Goal: Information Seeking & Learning: Learn about a topic

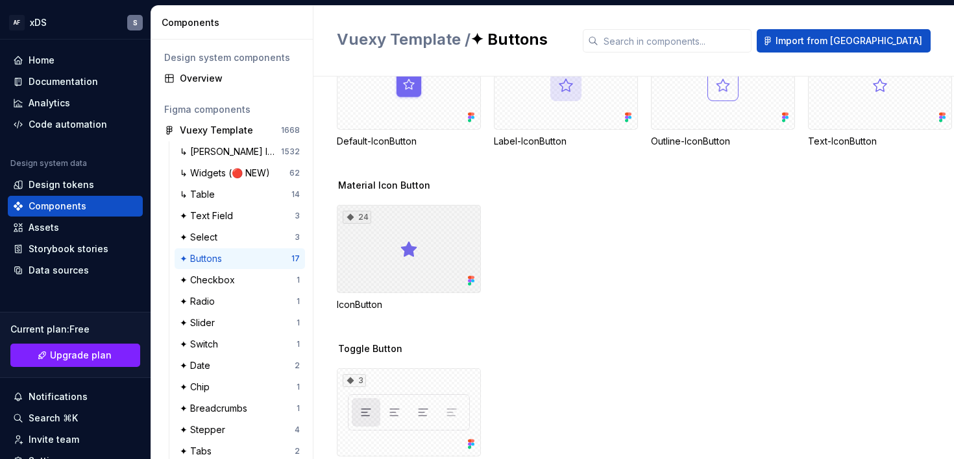
scroll to position [554, 0]
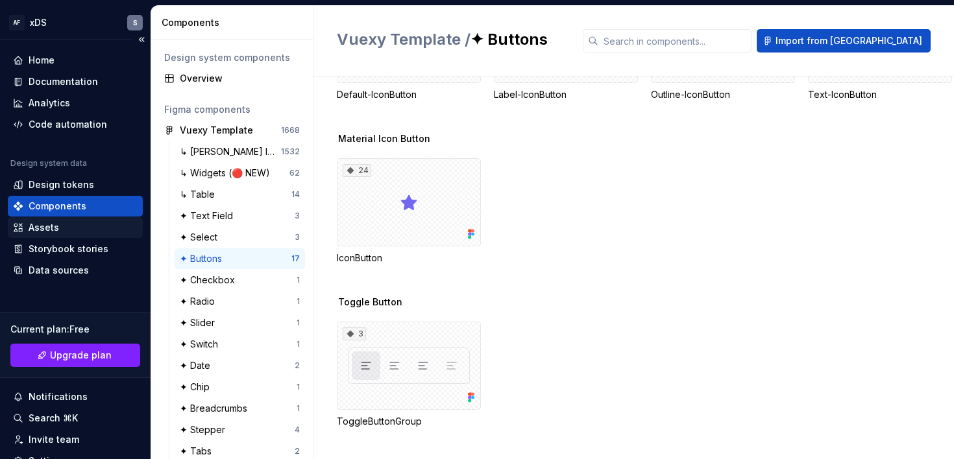
click at [55, 223] on div "Assets" at bounding box center [44, 227] width 30 height 13
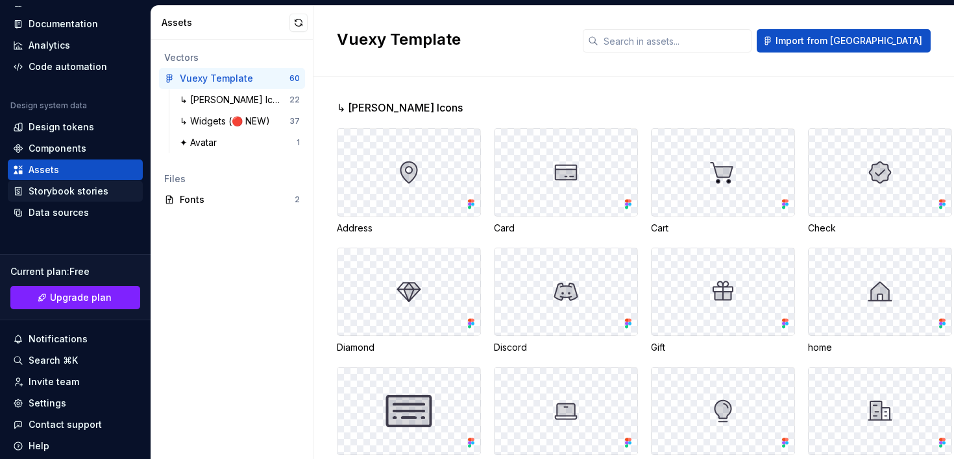
scroll to position [95, 0]
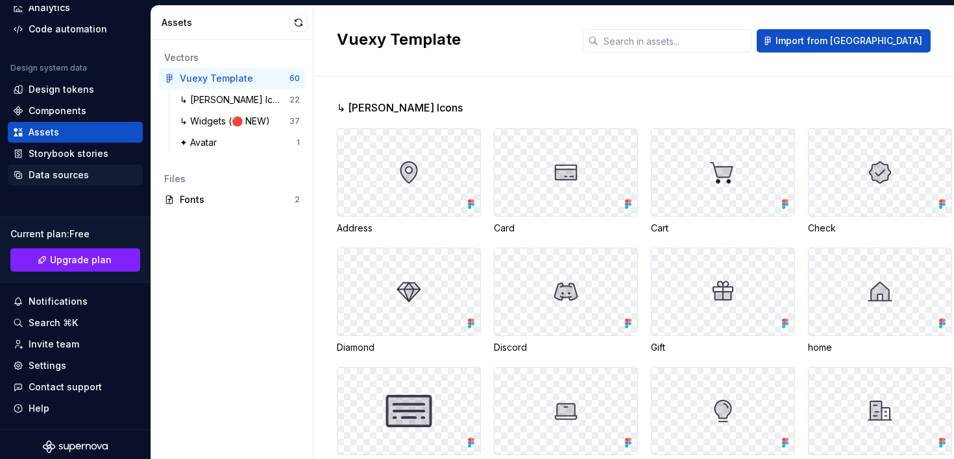
click at [61, 173] on div "Data sources" at bounding box center [59, 175] width 60 height 13
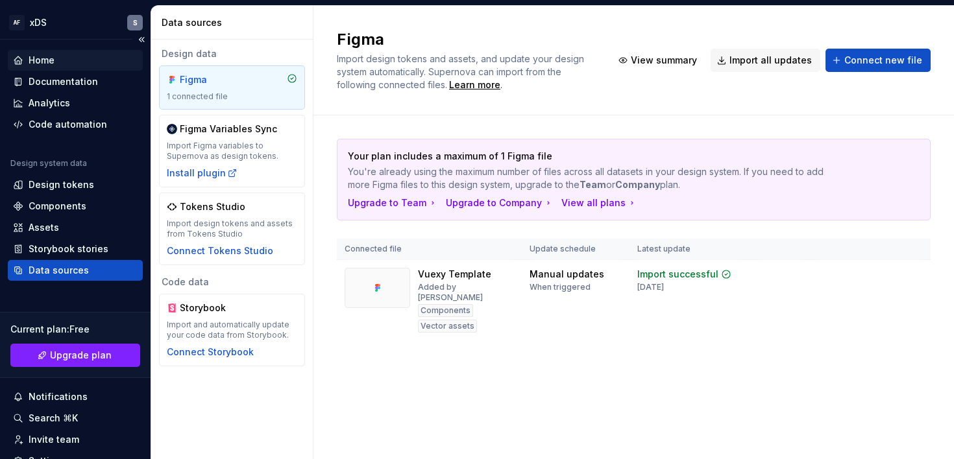
click at [75, 61] on div "Home" at bounding box center [75, 60] width 125 height 13
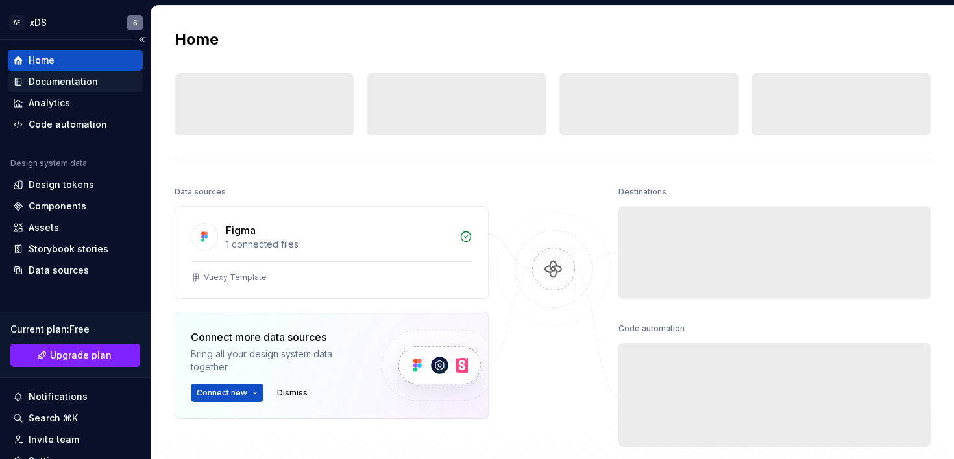
click at [68, 88] on div "Documentation" at bounding box center [63, 81] width 69 height 13
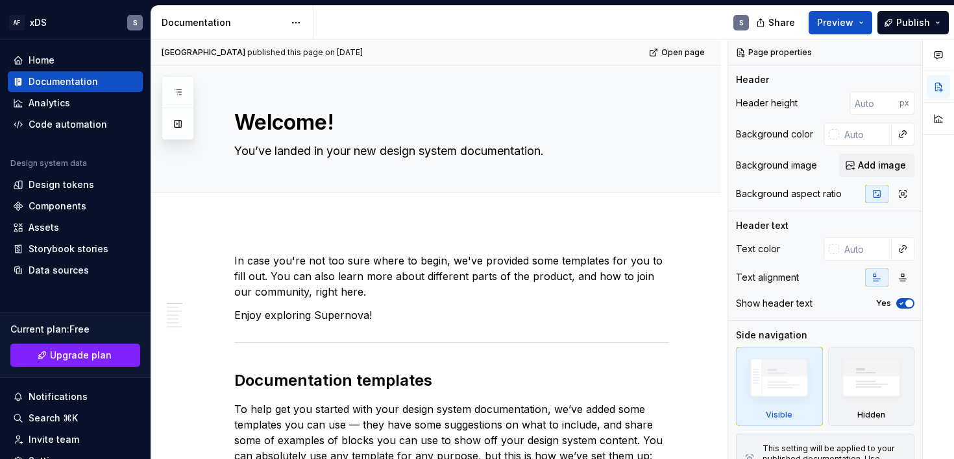
type textarea "*"
